Goal: Task Accomplishment & Management: Use online tool/utility

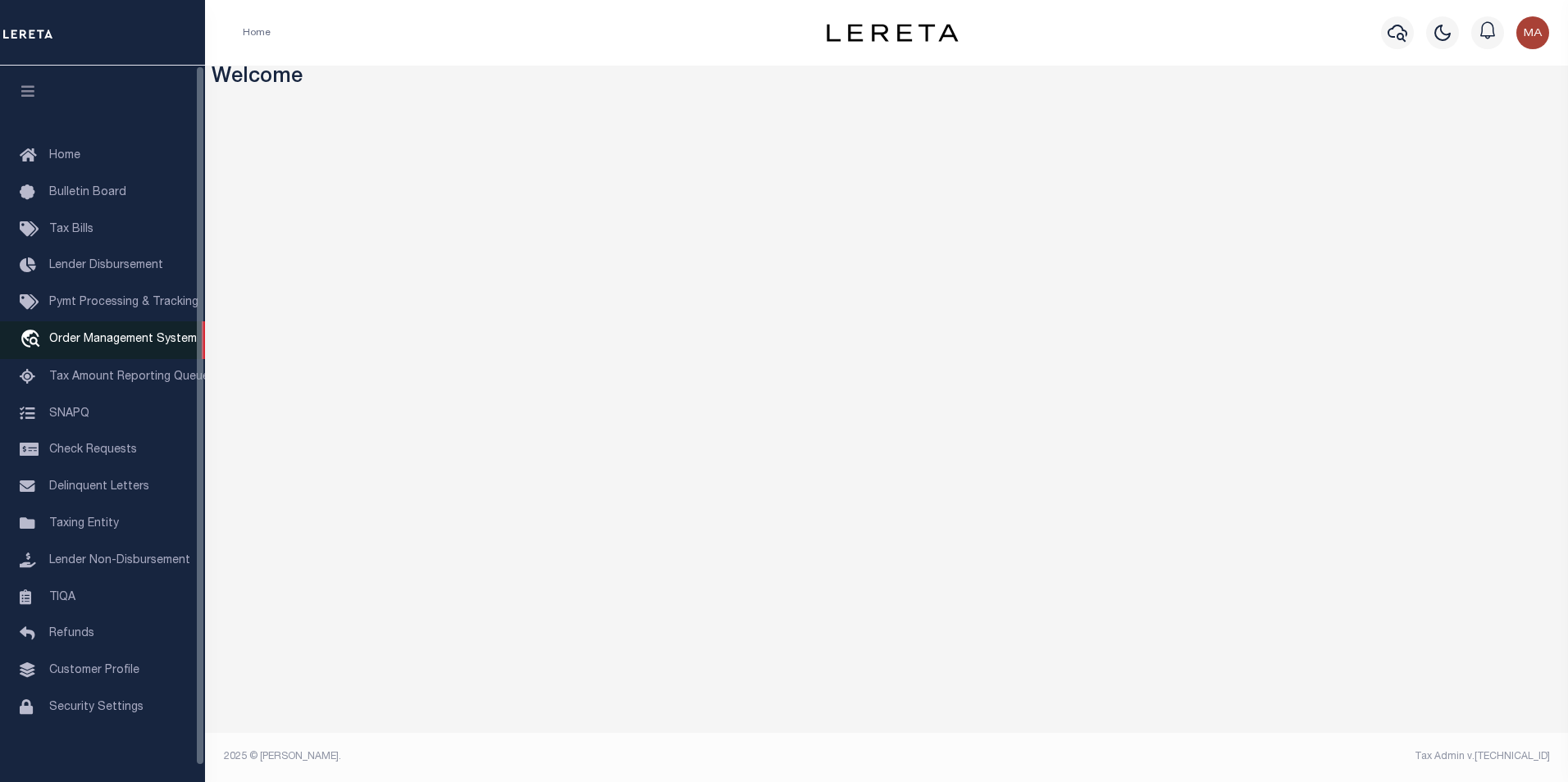
click at [99, 351] on link "travel_explore Order Management System" at bounding box center [102, 340] width 205 height 38
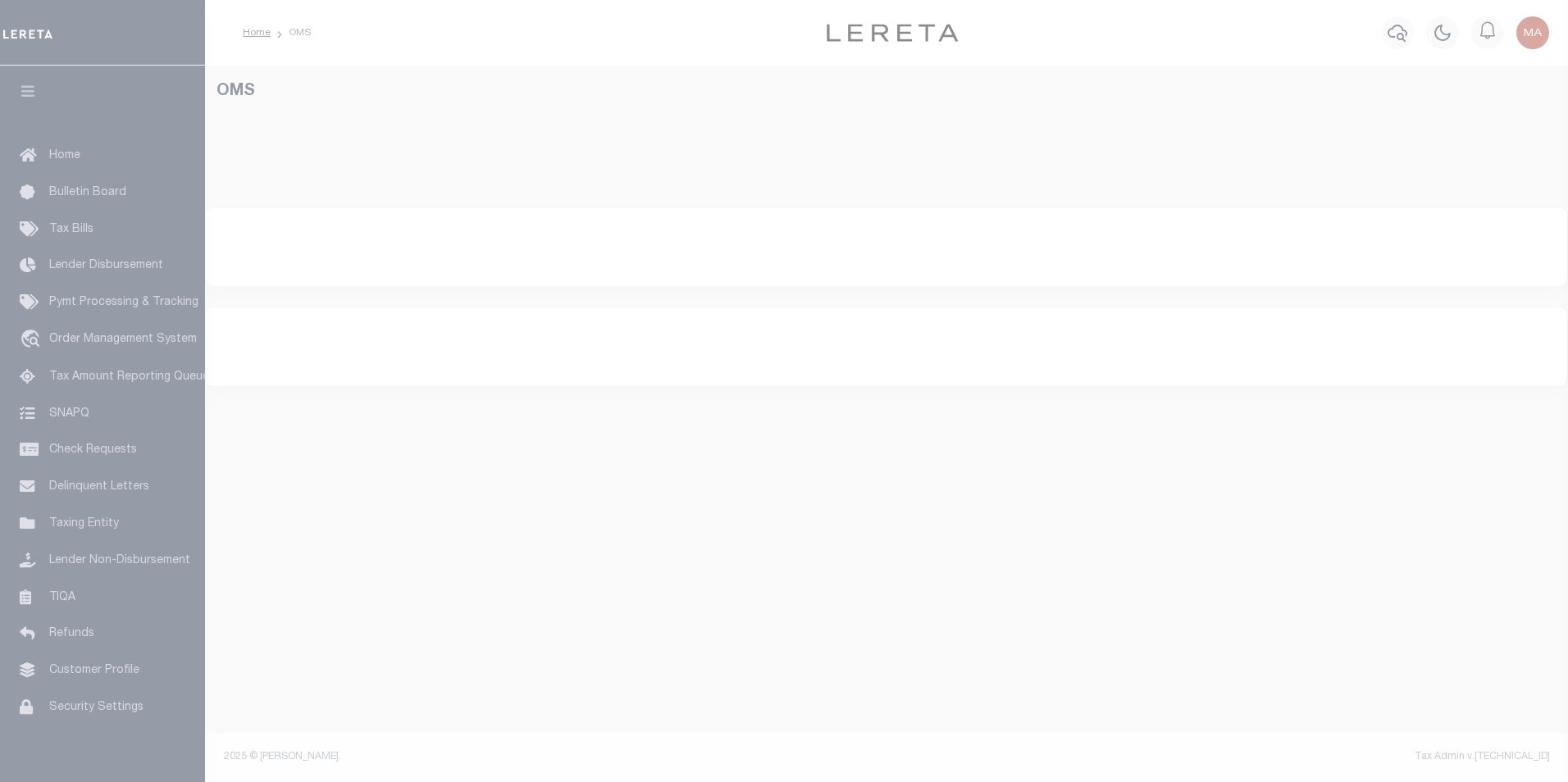
select select "200"
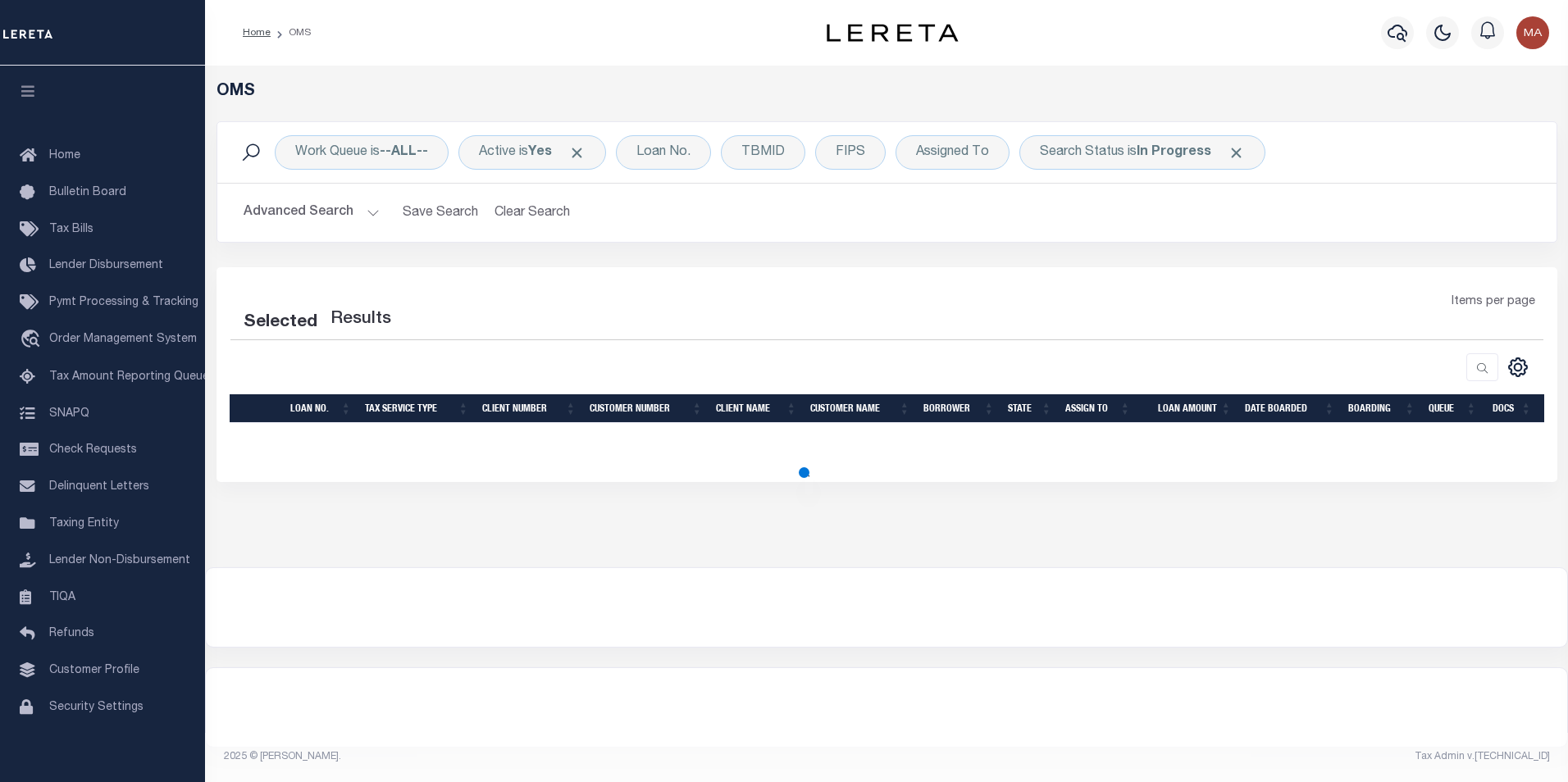
select select "200"
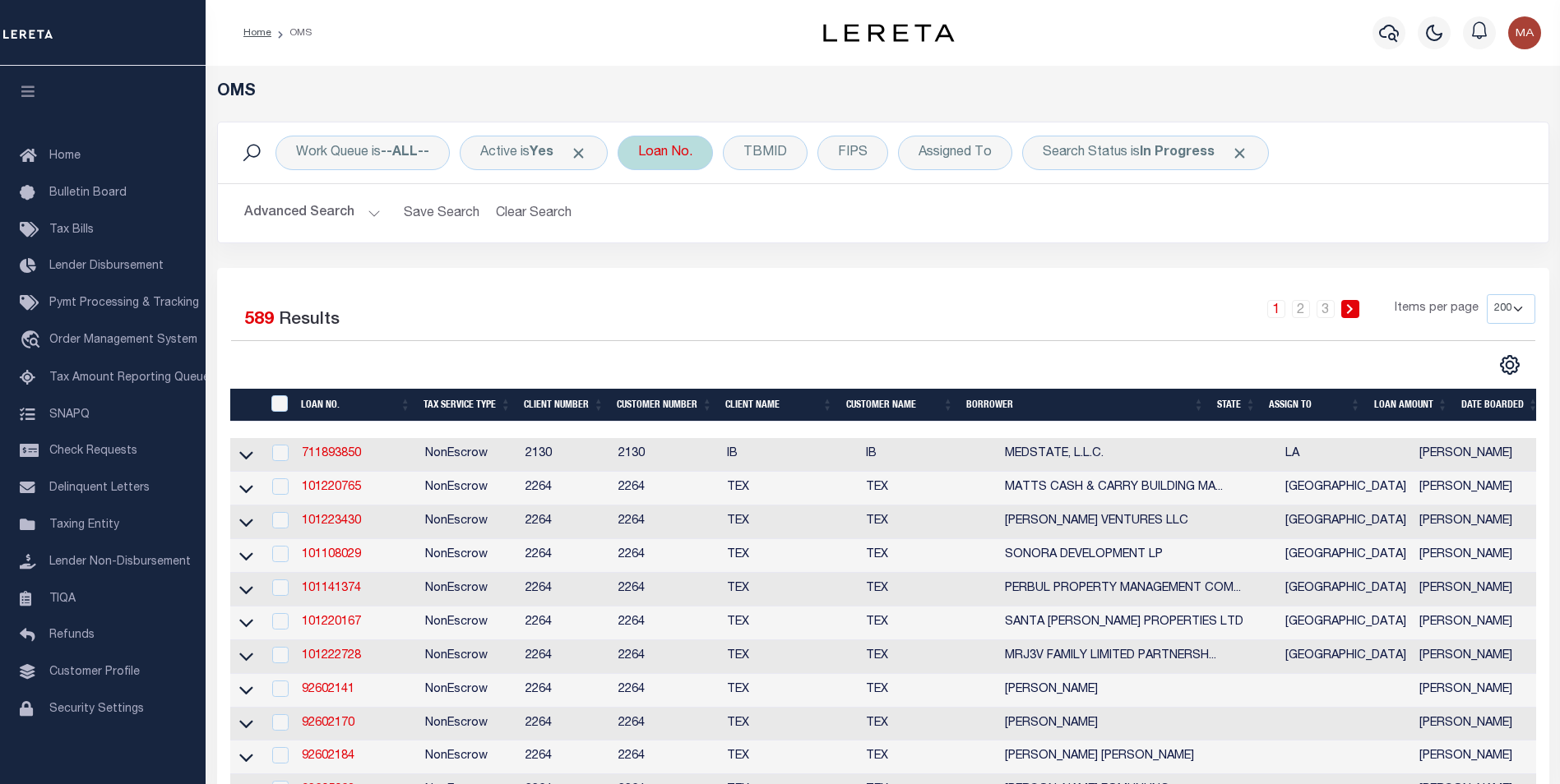
click at [685, 157] on div "Loan No." at bounding box center [665, 152] width 96 height 34
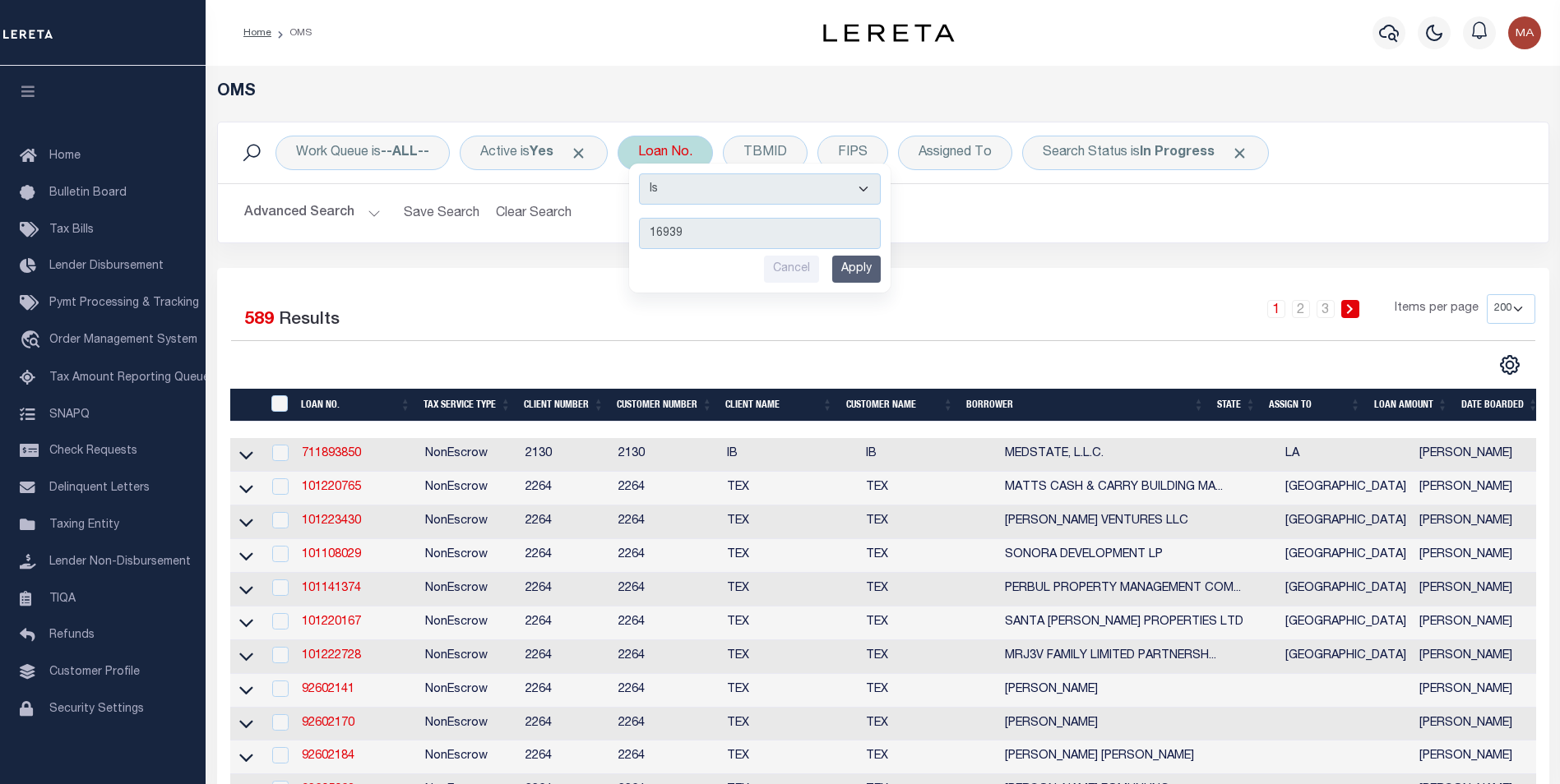
type input "16939"
click at [870, 266] on input "Apply" at bounding box center [857, 269] width 48 height 27
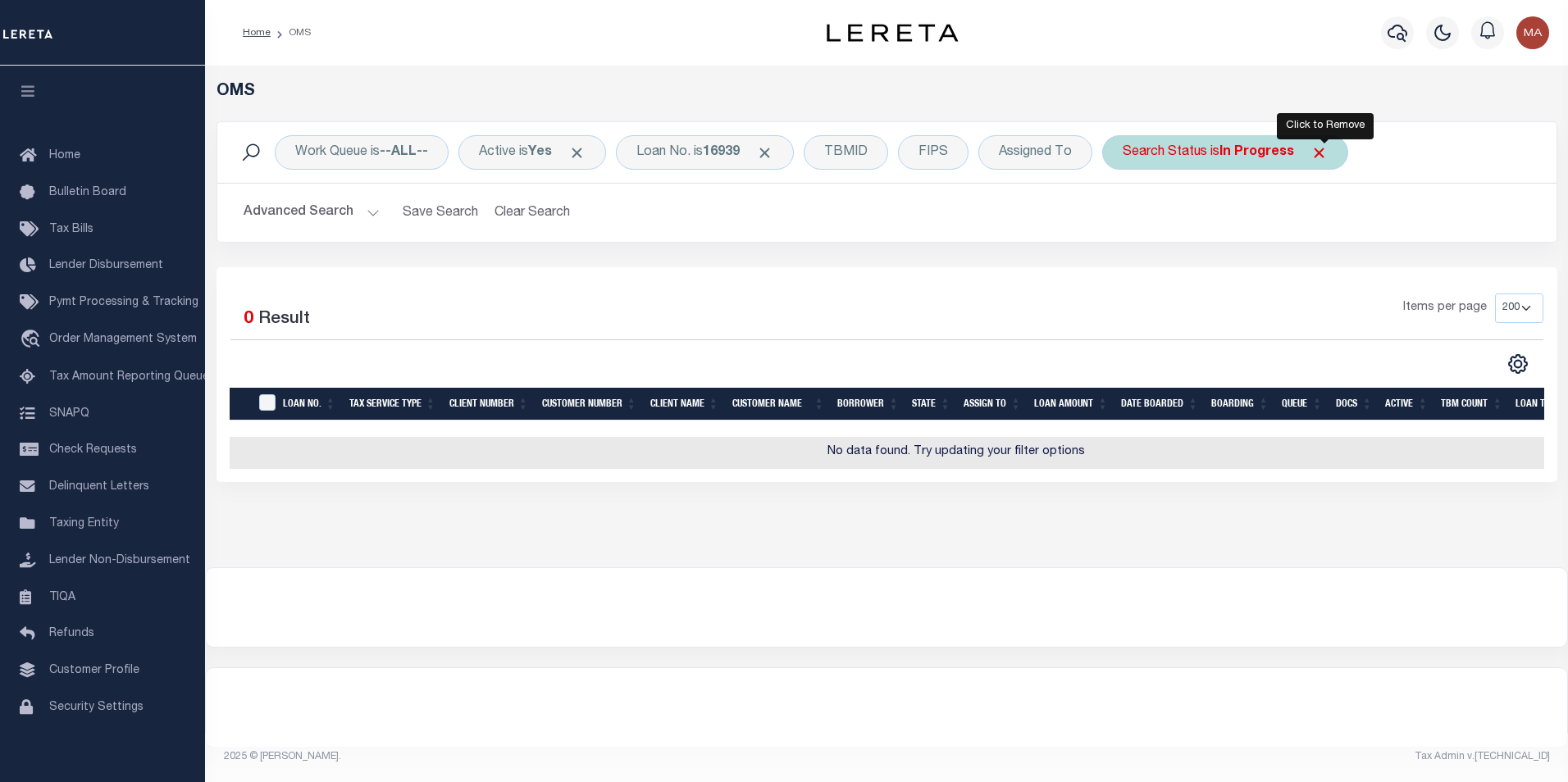
click at [1324, 150] on span "Click to Remove" at bounding box center [1319, 153] width 17 height 17
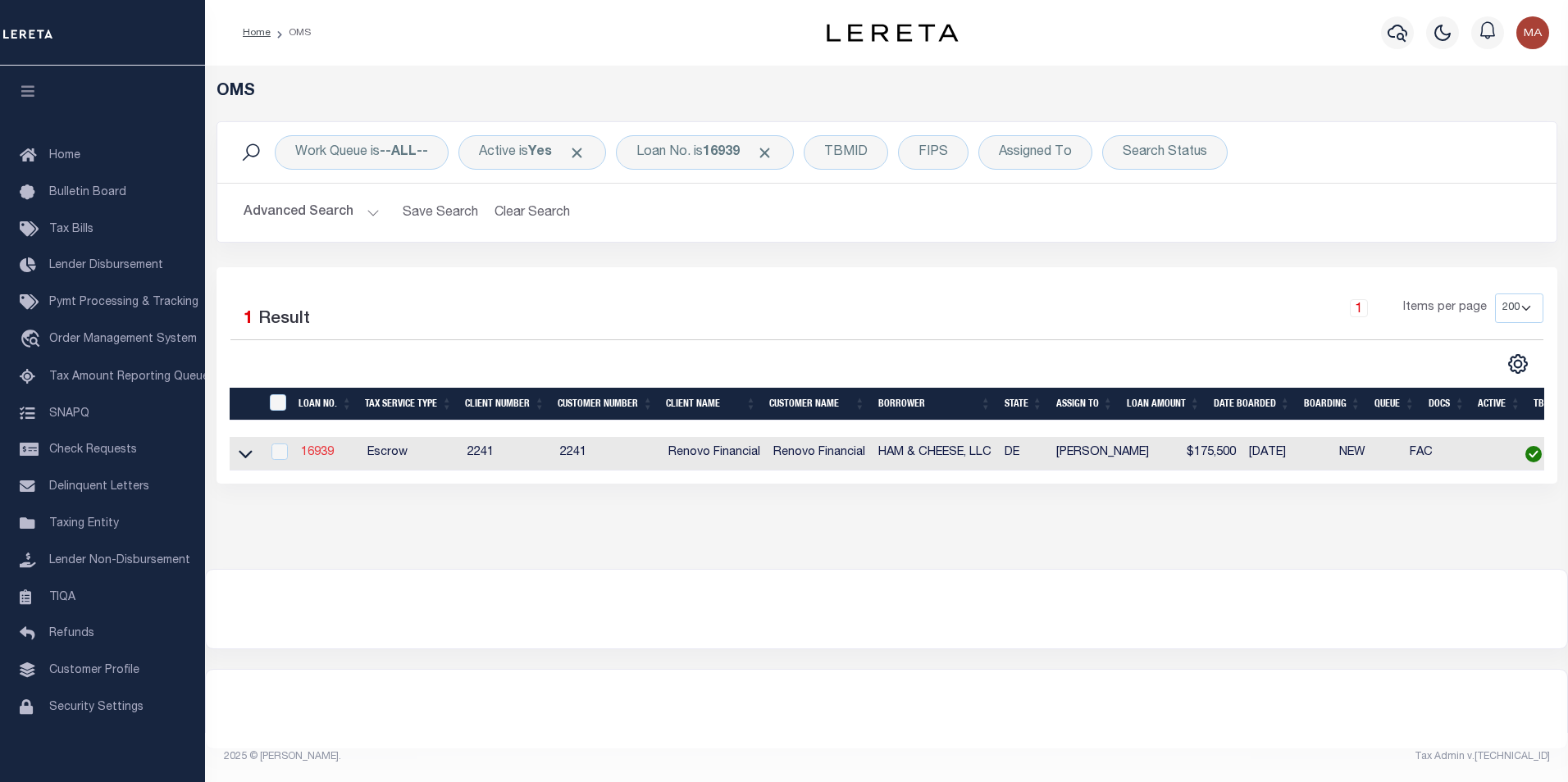
click at [316, 455] on link "16939" at bounding box center [317, 452] width 33 height 11
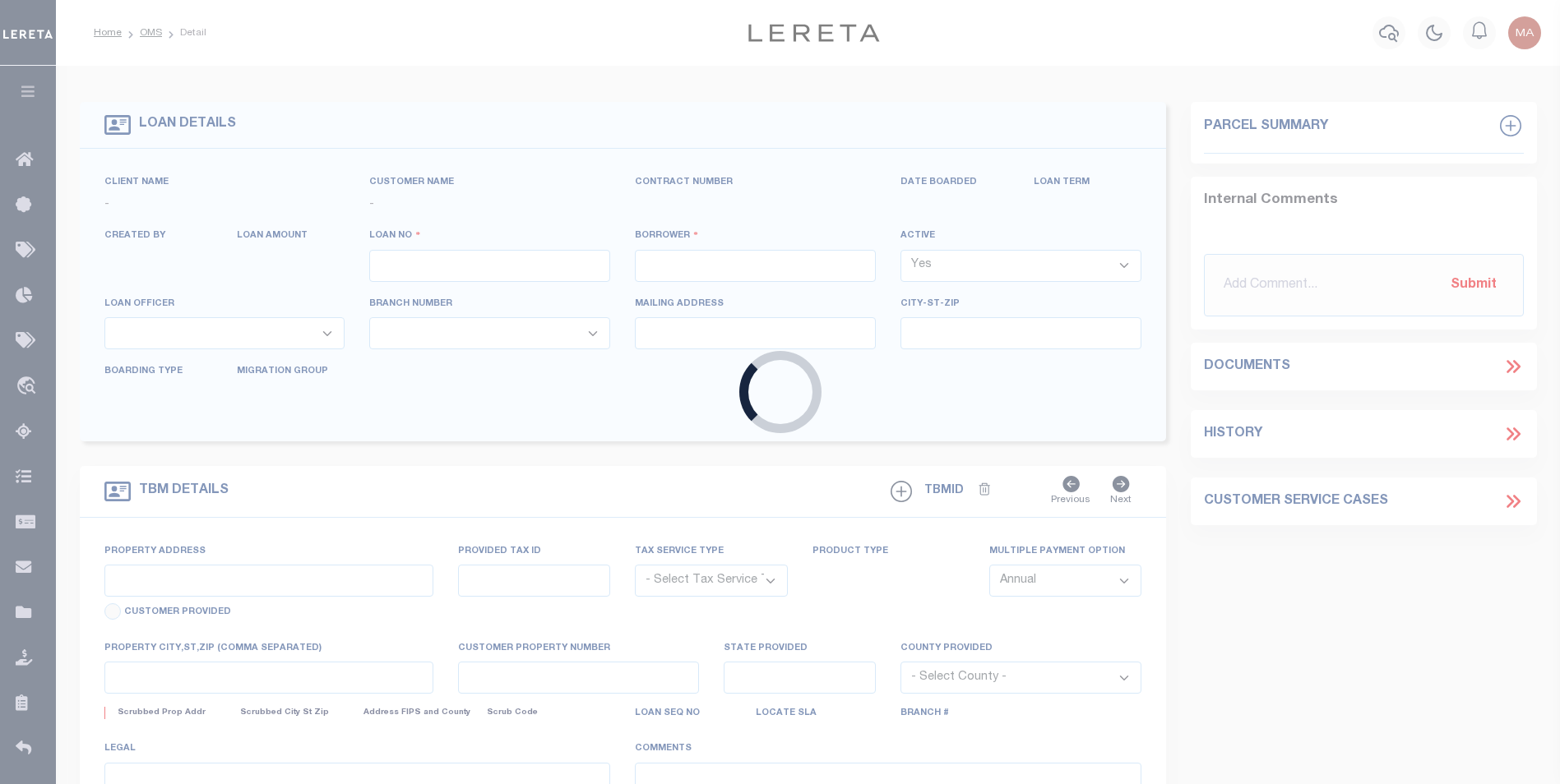
type input "16939"
type input "HAM & CHEESE, LLC"
select select
type input "1610 Marsh Road"
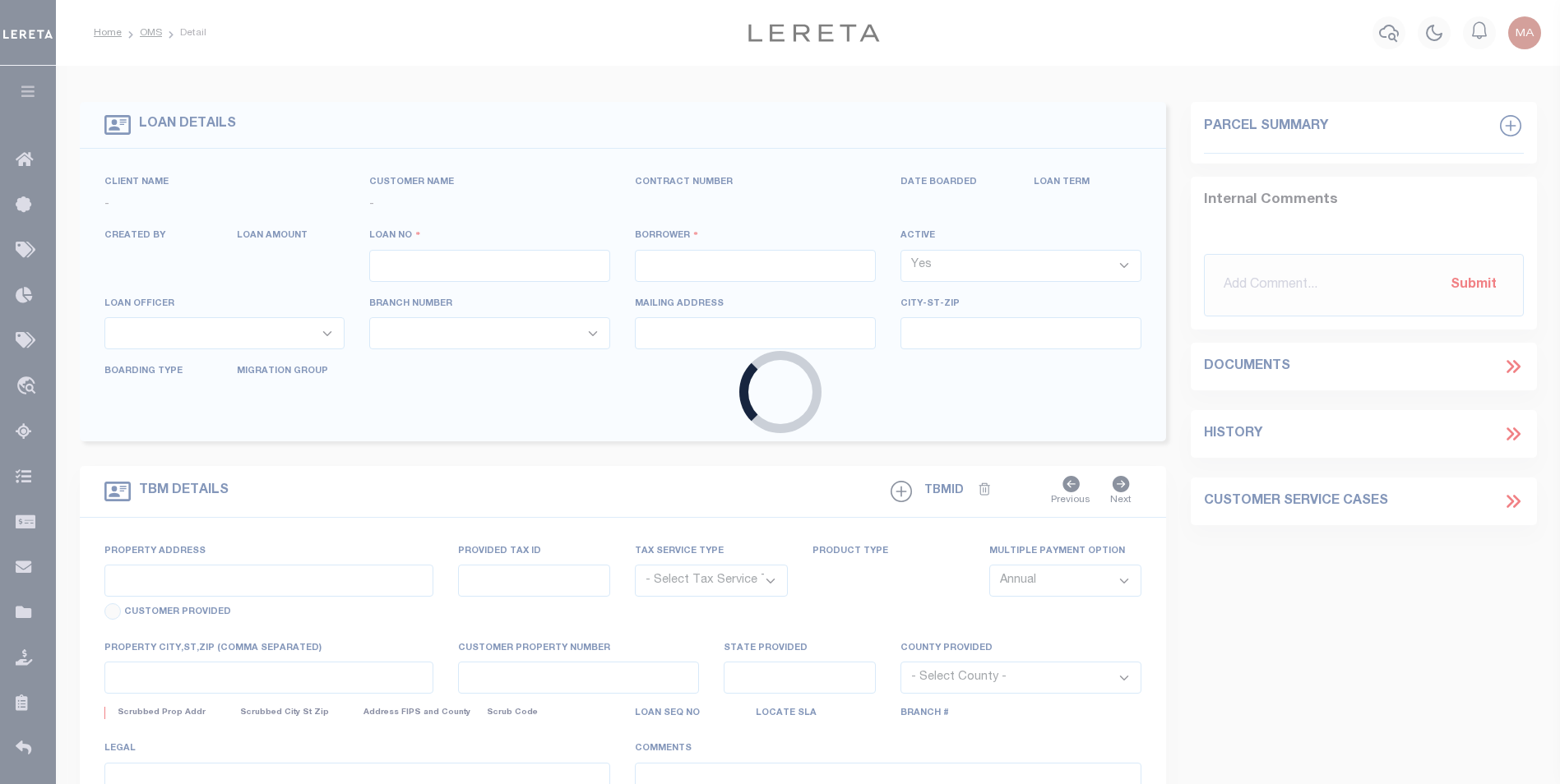
type input "Wilmington DE 19803"
select select "10"
select select "Escrow"
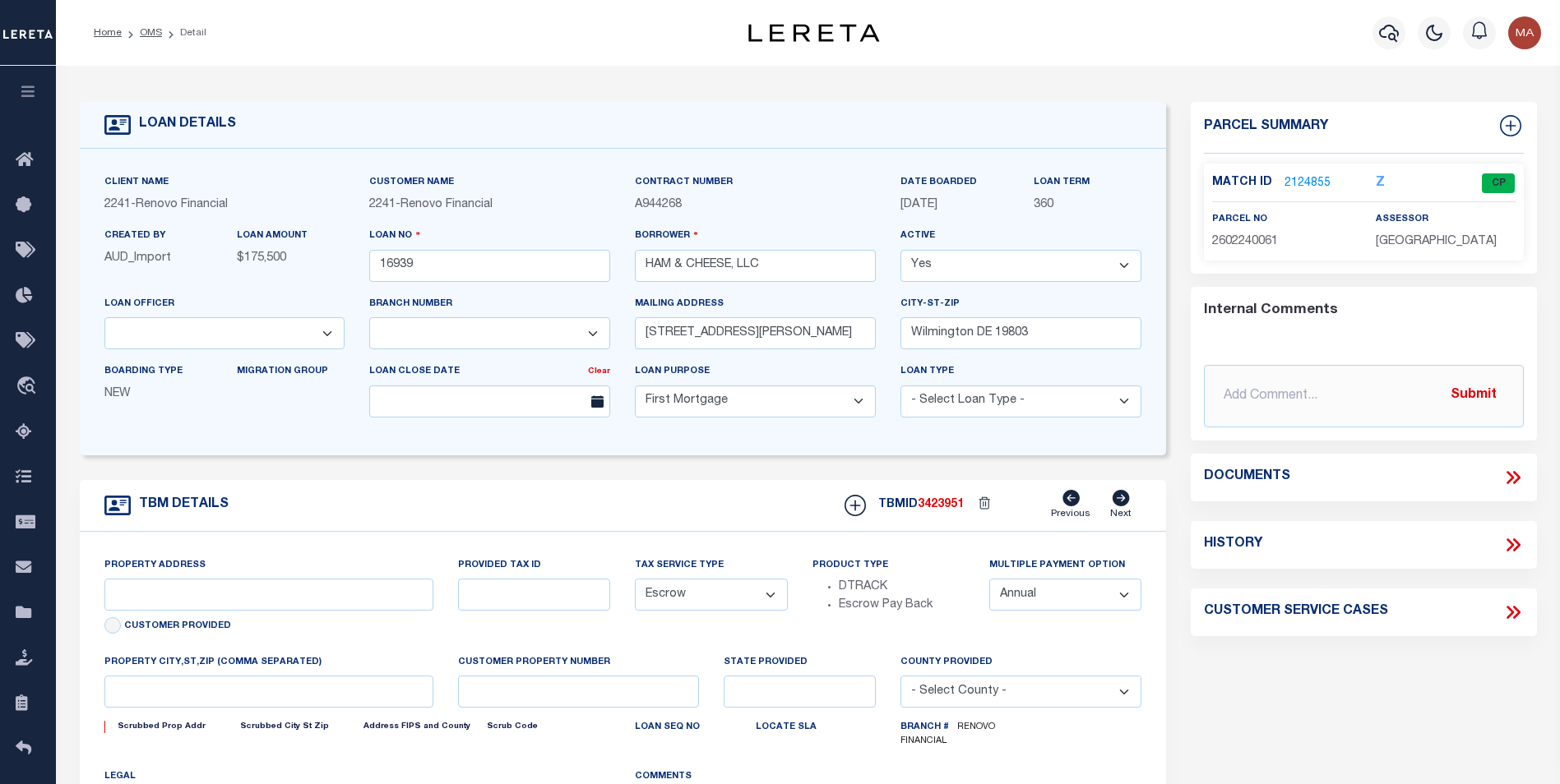
select select "14701"
select select "25066"
type input "1 East 24th Street"
select select
type input "Wilmington, DE 19802"
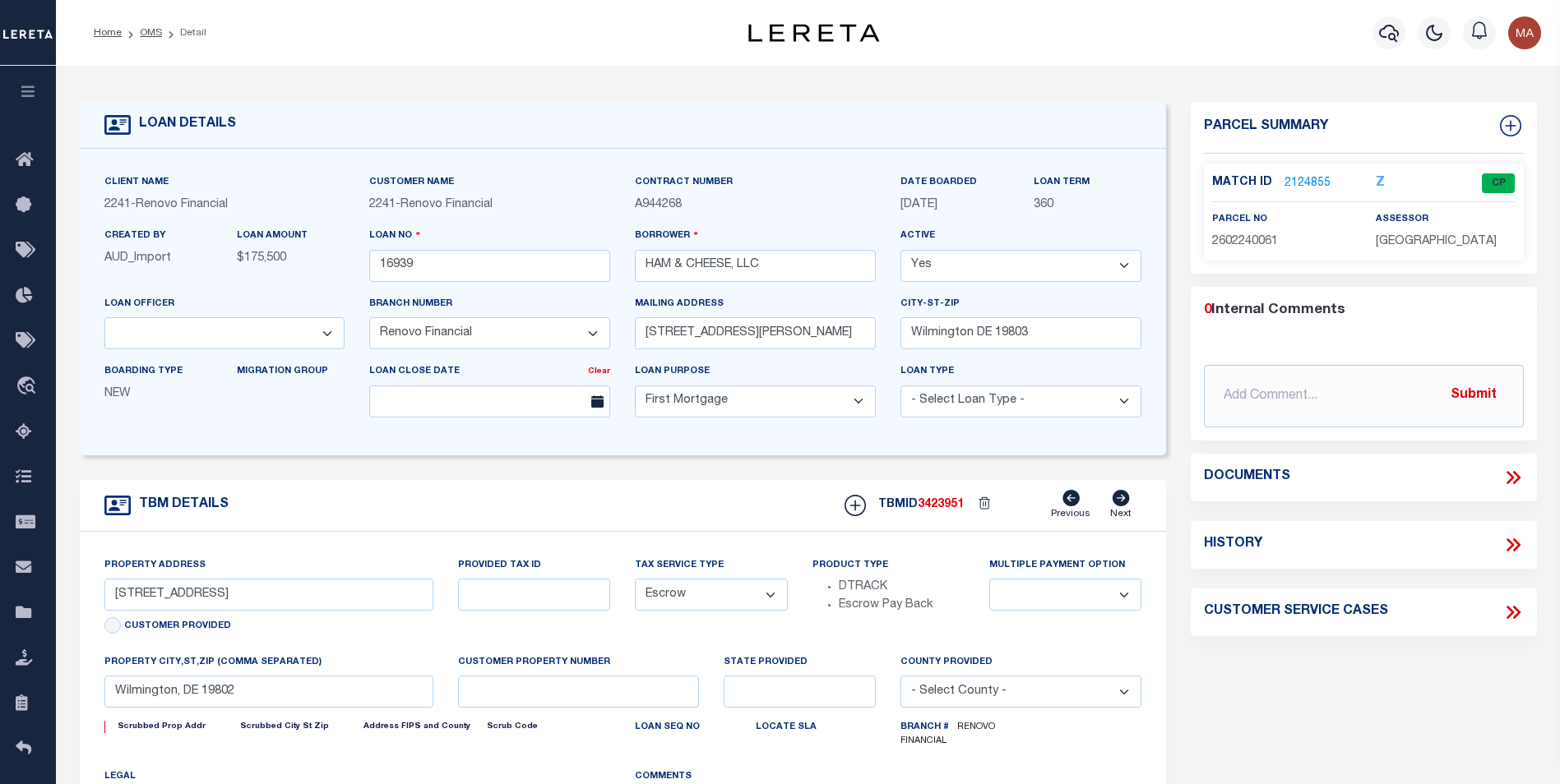
type input "a0kUS000007e4ld"
type input "DE"
select select
type textarea "LEGAL REQUIRED"
click at [1301, 178] on link "2124855" at bounding box center [1307, 184] width 46 height 17
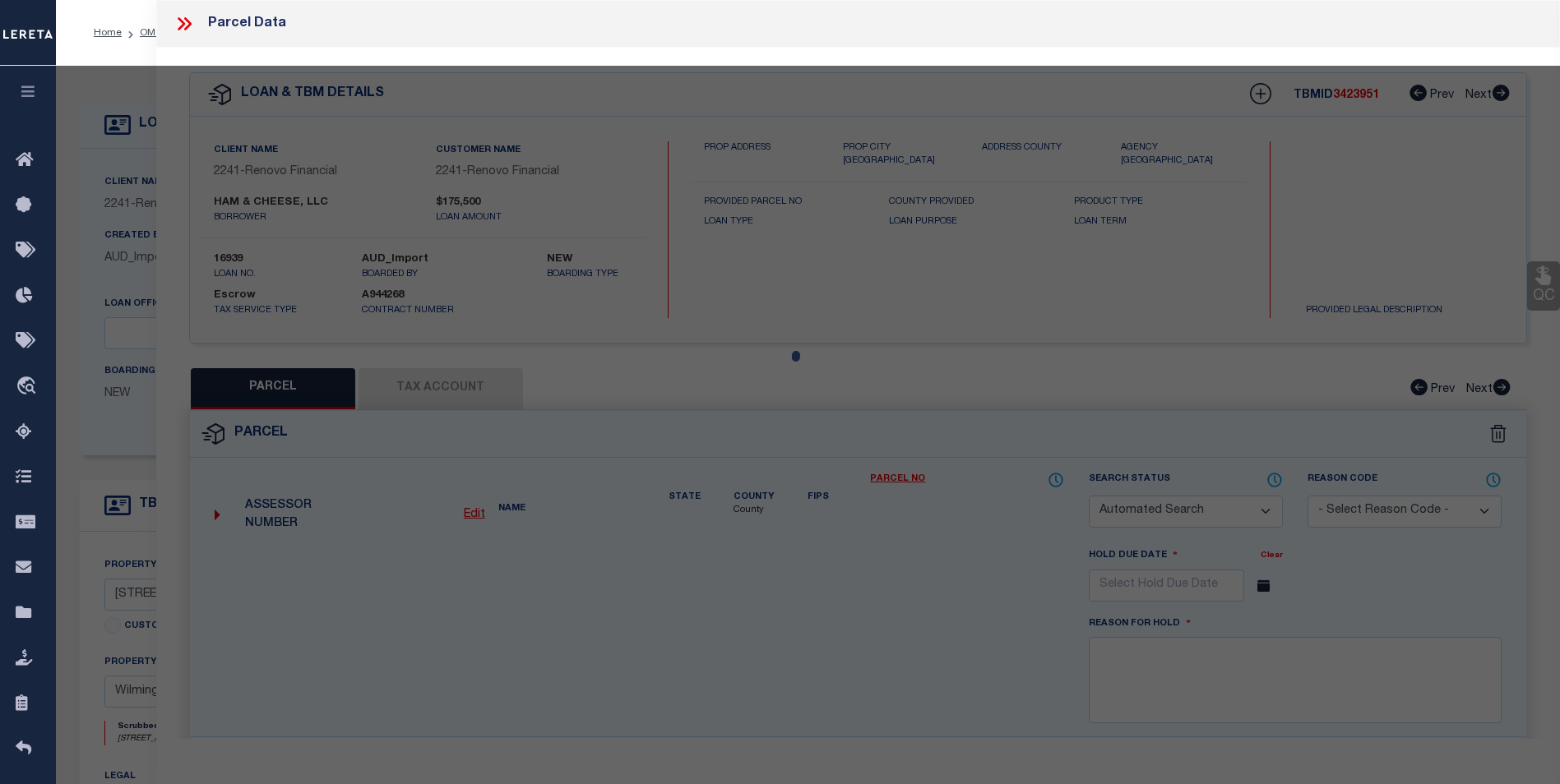
checkbox input "false"
select select "CP"
type input "Wilmington, DE 19802"
select select
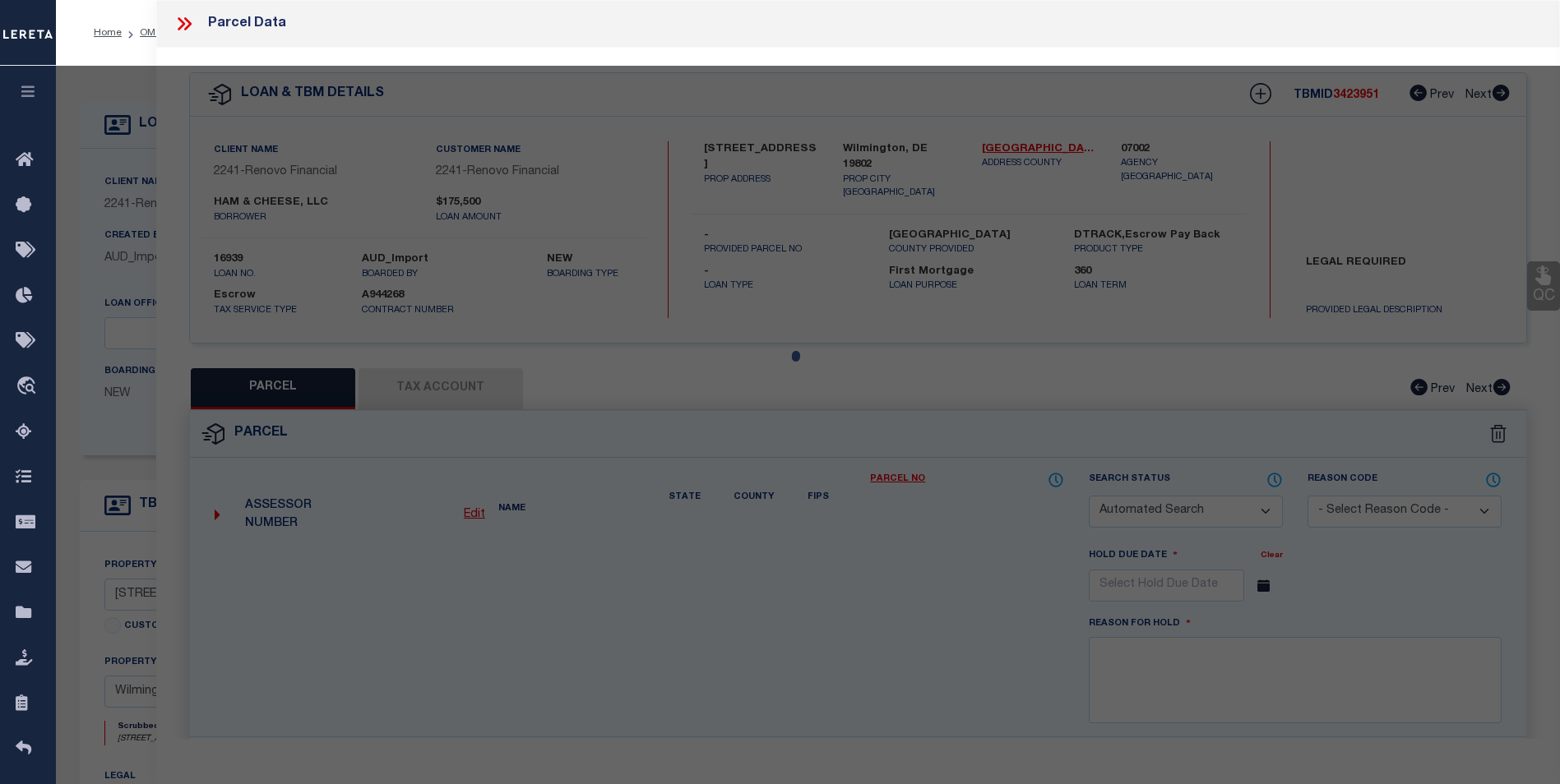
type input "1 E TWENTY FOURTH ST"
type input "Wilmington, DE 19802"
type textarea "WILMINGTON 3"
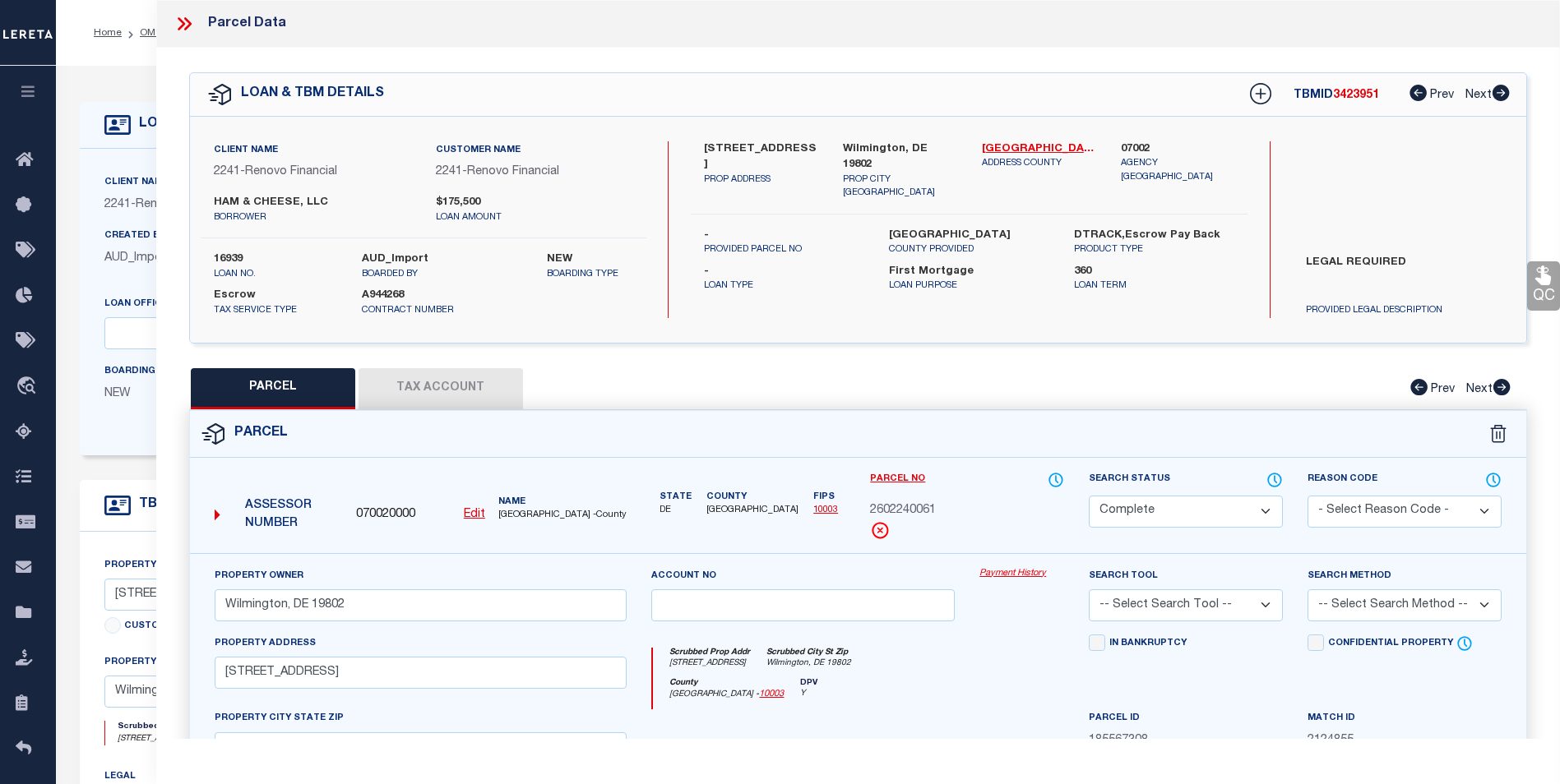
click at [1005, 570] on link "Payment History" at bounding box center [1022, 575] width 84 height 14
click at [998, 574] on link "Payment History" at bounding box center [1022, 575] width 84 height 14
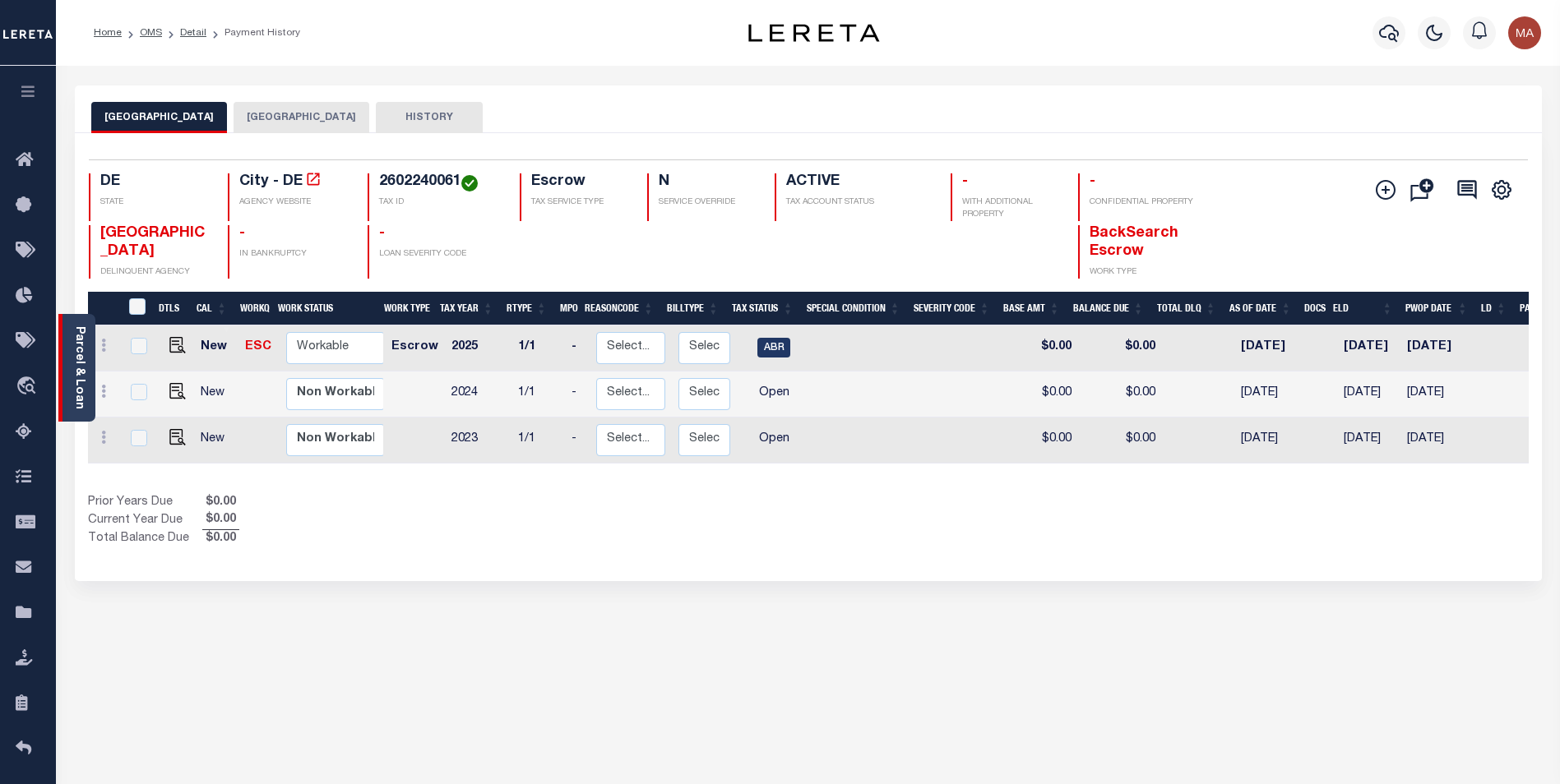
click at [75, 338] on link "Parcel & Loan" at bounding box center [78, 368] width 11 height 83
